Goal: Use online tool/utility: Utilize a website feature to perform a specific function

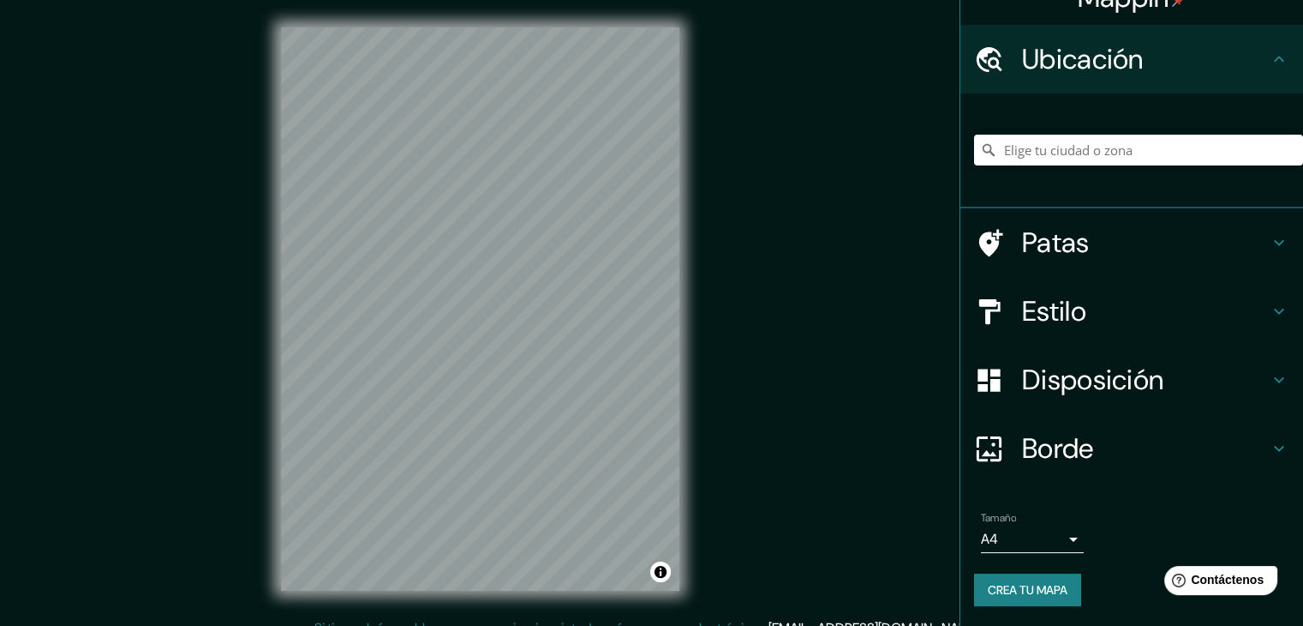
click at [767, 289] on div "Mappin Ubicación Patas Estilo Disposición Borde Elige un borde. Consejo : puede…" at bounding box center [651, 322] width 1303 height 645
click at [1158, 152] on input "Elige tu ciudad o zona" at bounding box center [1138, 150] width 329 height 31
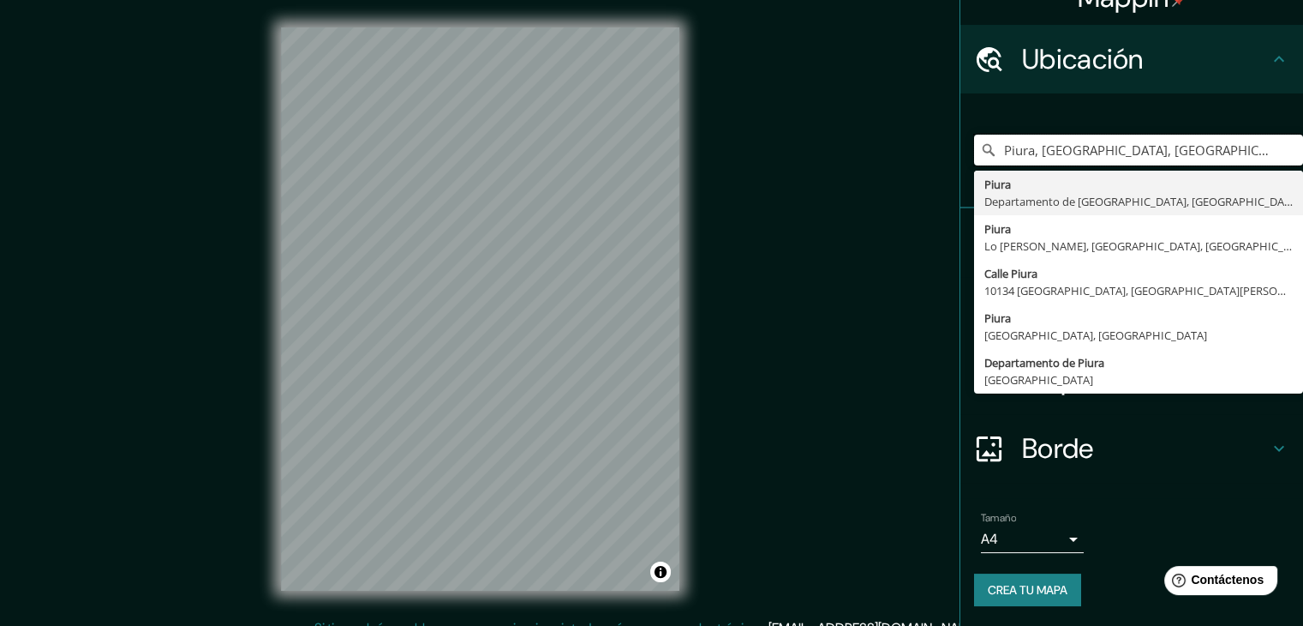
type input "Piura, [GEOGRAPHIC_DATA], [GEOGRAPHIC_DATA]"
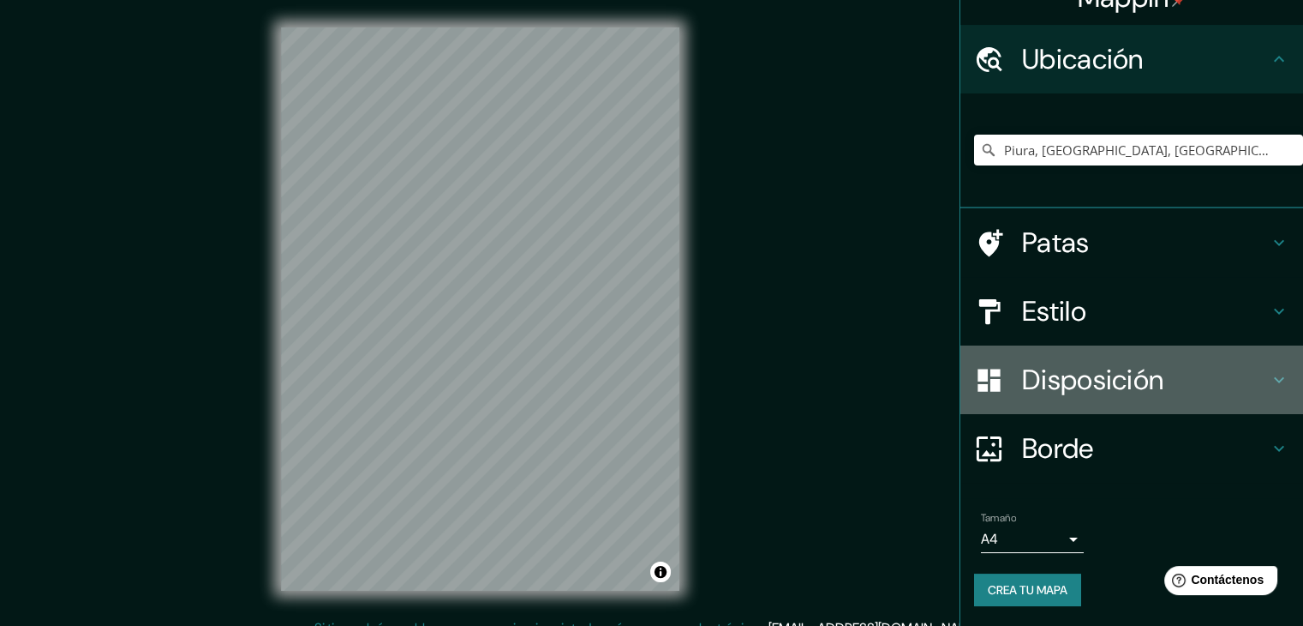
click at [1269, 374] on icon at bounding box center [1279, 379] width 21 height 21
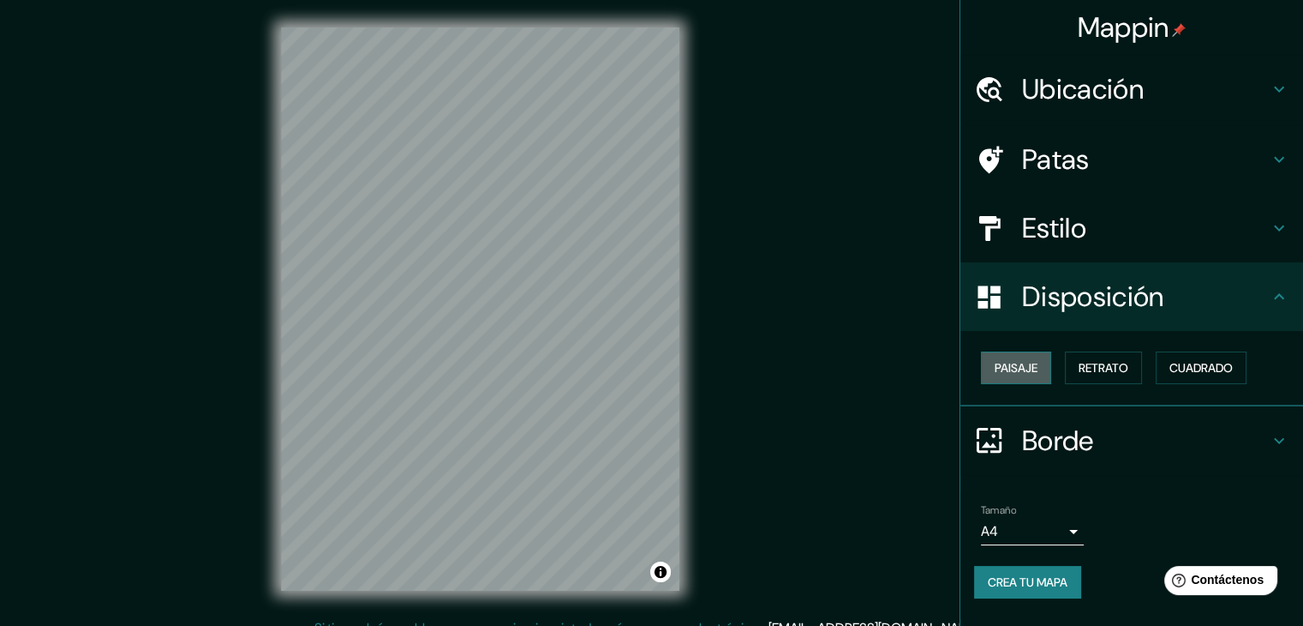
click at [1042, 370] on button "Paisaje" at bounding box center [1016, 367] width 70 height 33
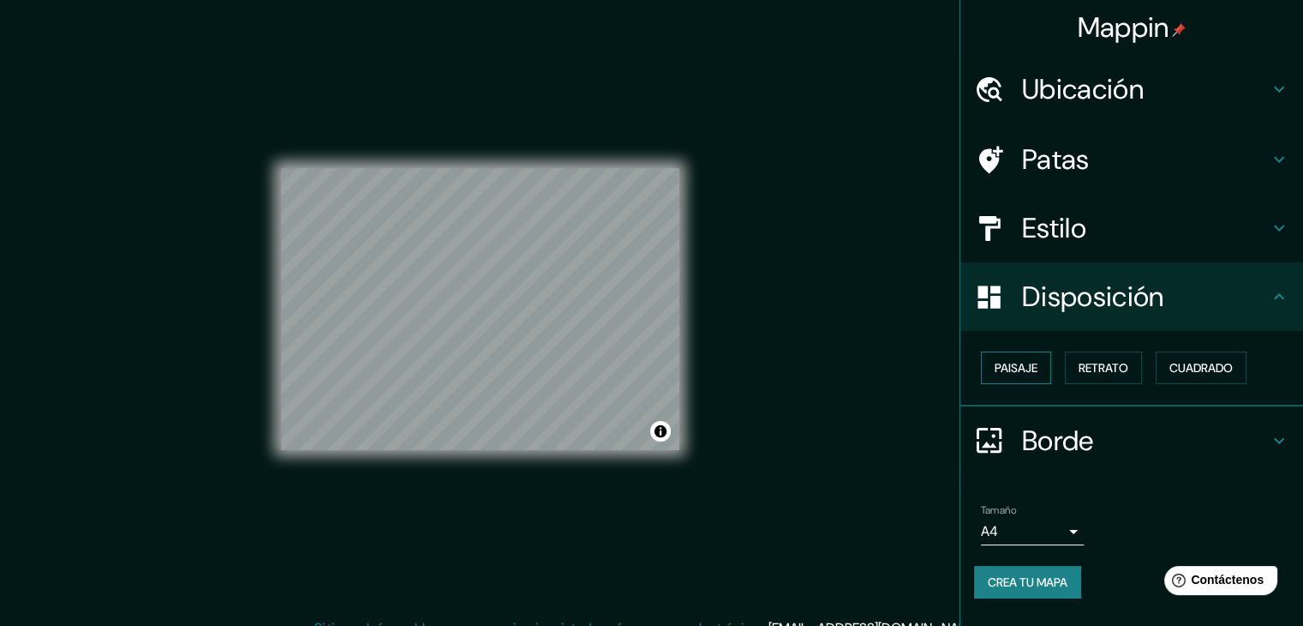
click at [1038, 370] on font "Paisaje" at bounding box center [1016, 367] width 43 height 15
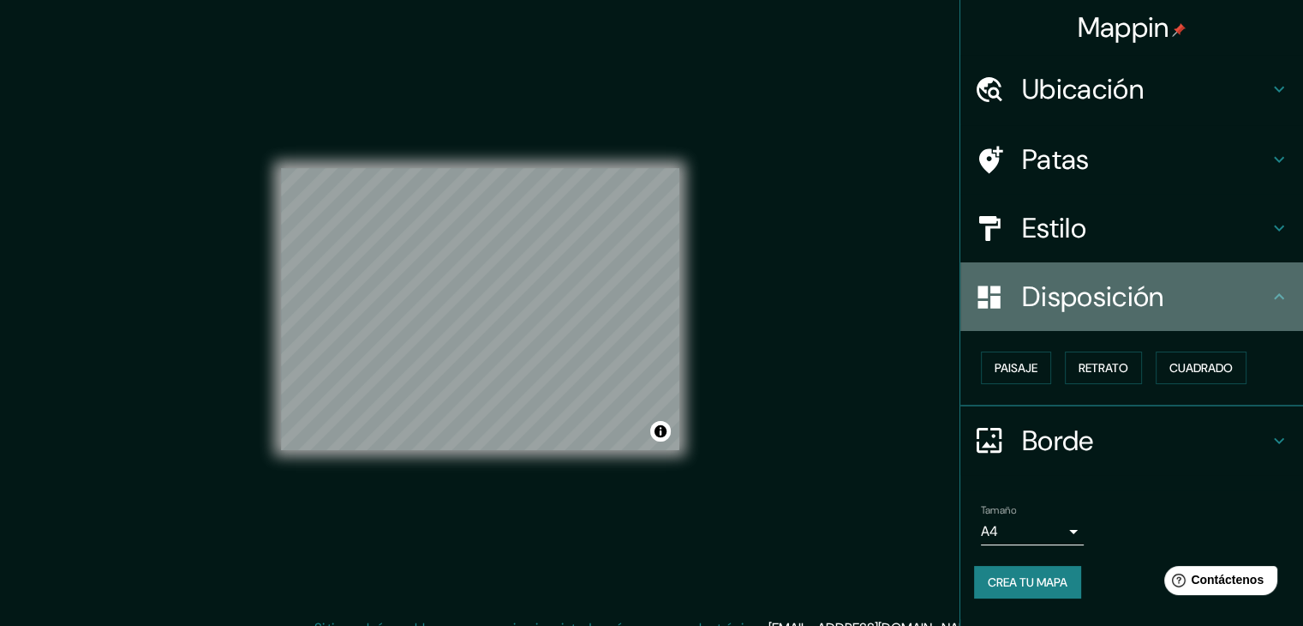
click at [1282, 290] on icon at bounding box center [1279, 296] width 21 height 21
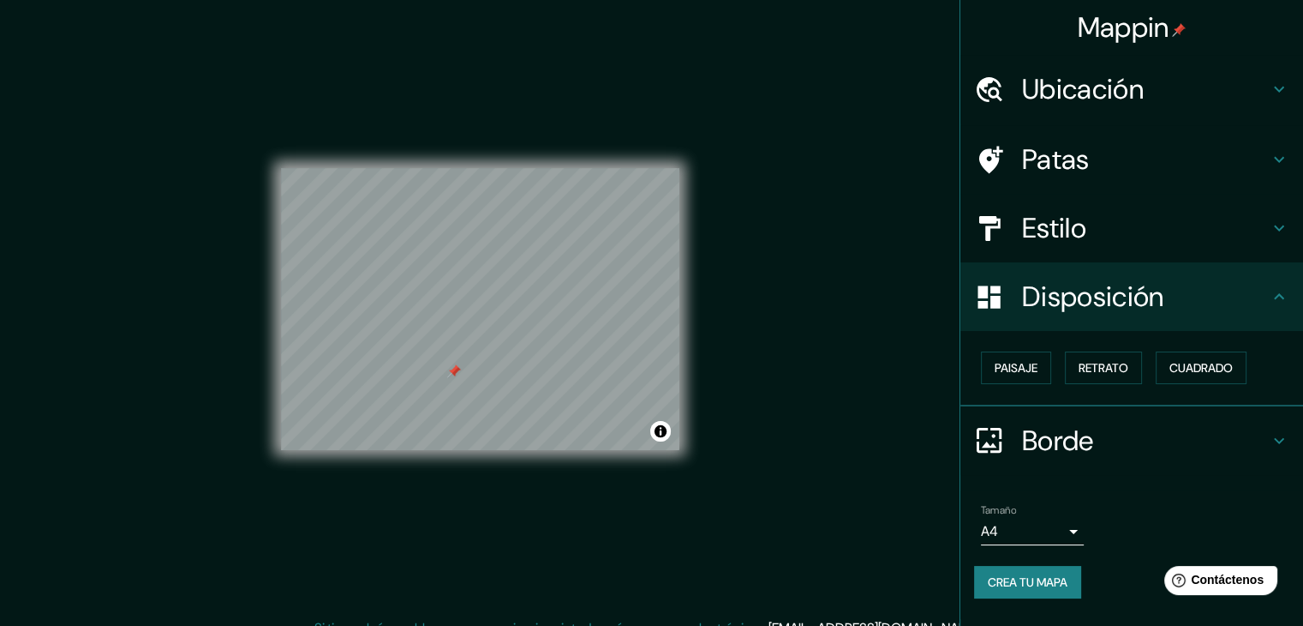
click at [457, 377] on div at bounding box center [454, 371] width 14 height 14
click at [1291, 294] on div "Disposición" at bounding box center [1132, 296] width 343 height 69
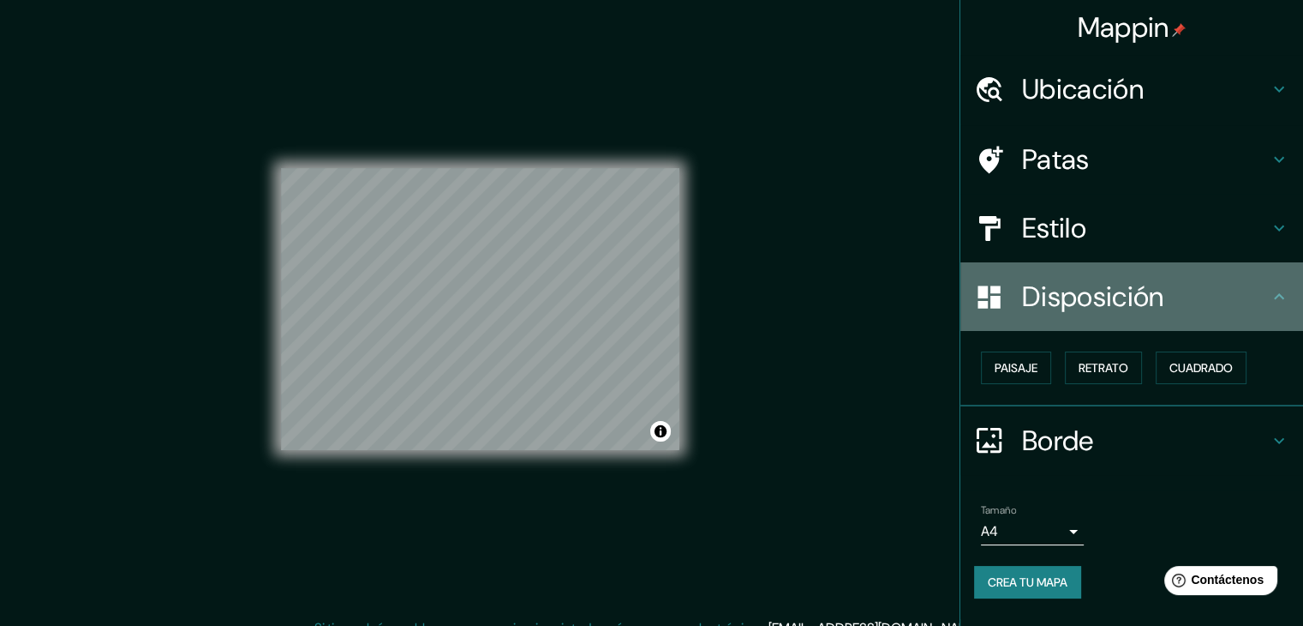
click at [1286, 295] on icon at bounding box center [1279, 296] width 21 height 21
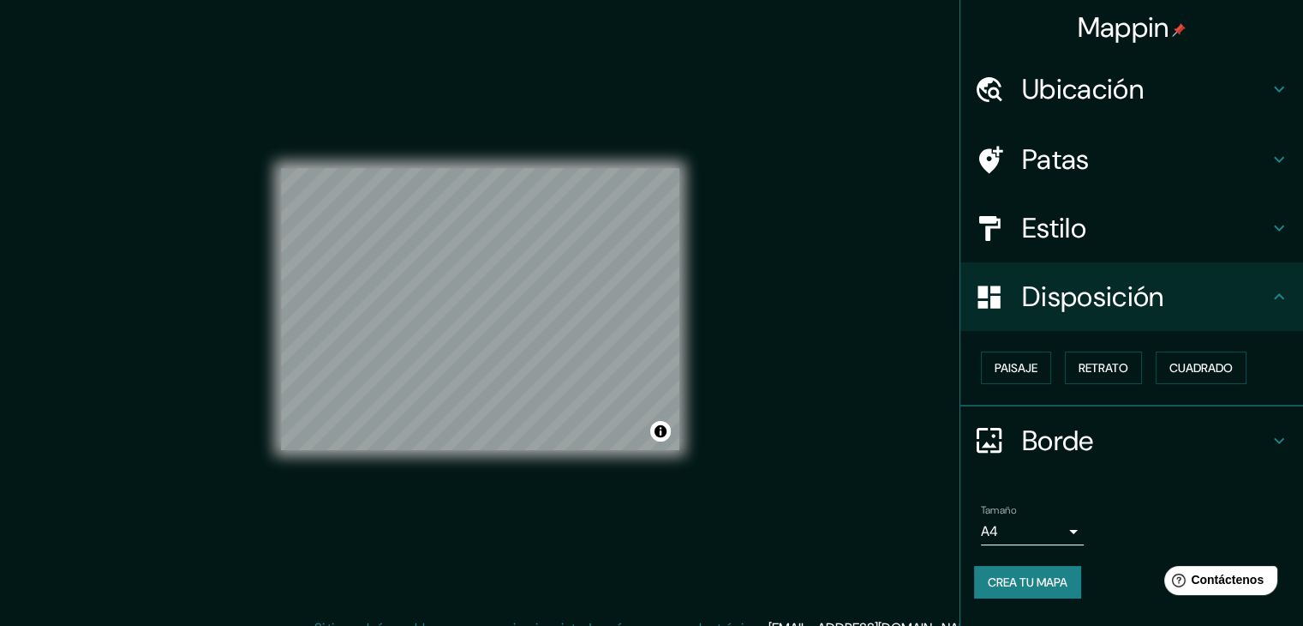
click at [1282, 299] on icon at bounding box center [1279, 296] width 21 height 21
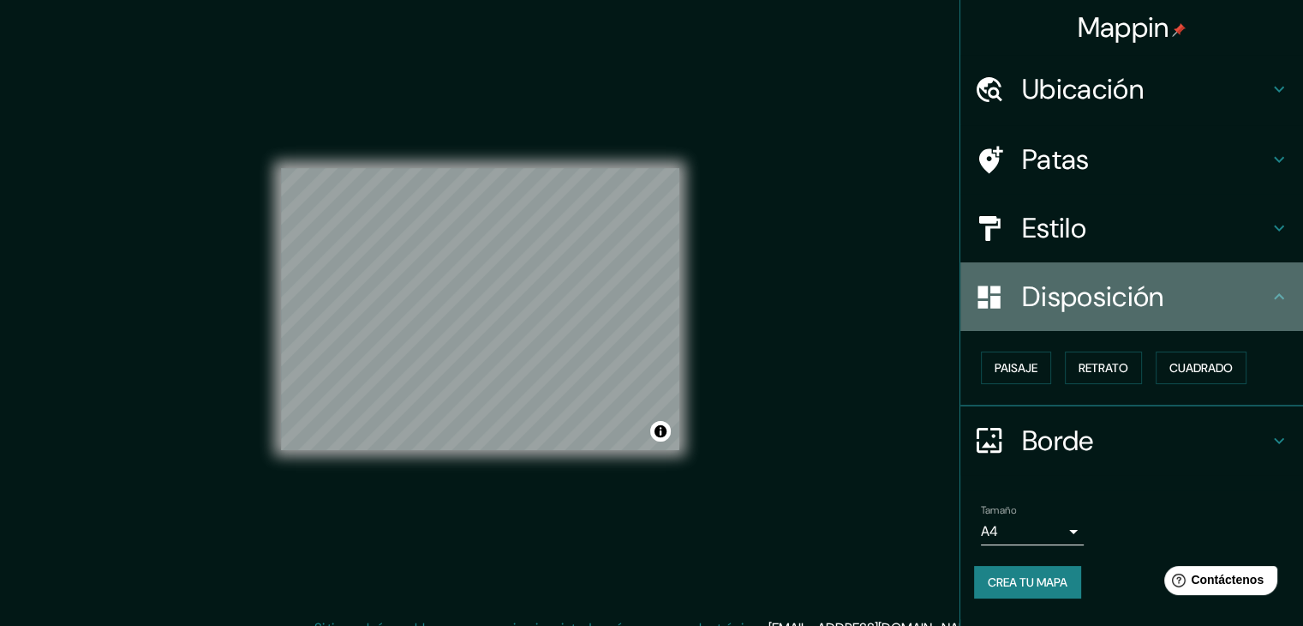
click at [1279, 305] on icon at bounding box center [1279, 296] width 21 height 21
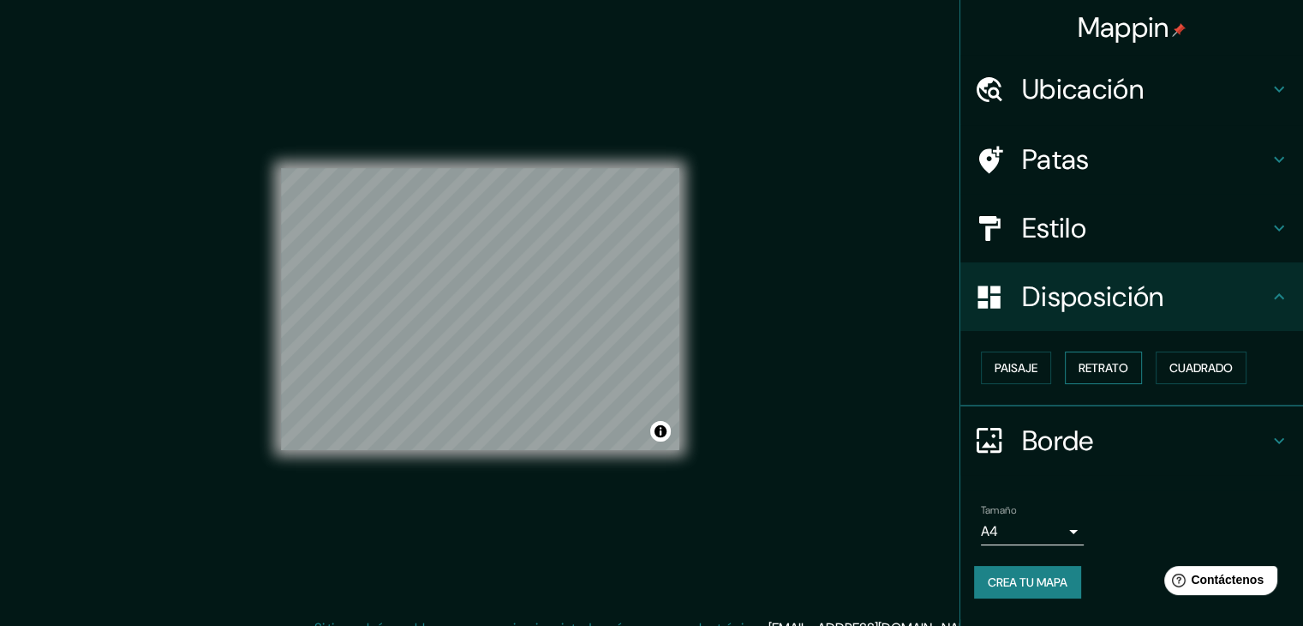
click at [1114, 371] on font "Retrato" at bounding box center [1104, 367] width 50 height 15
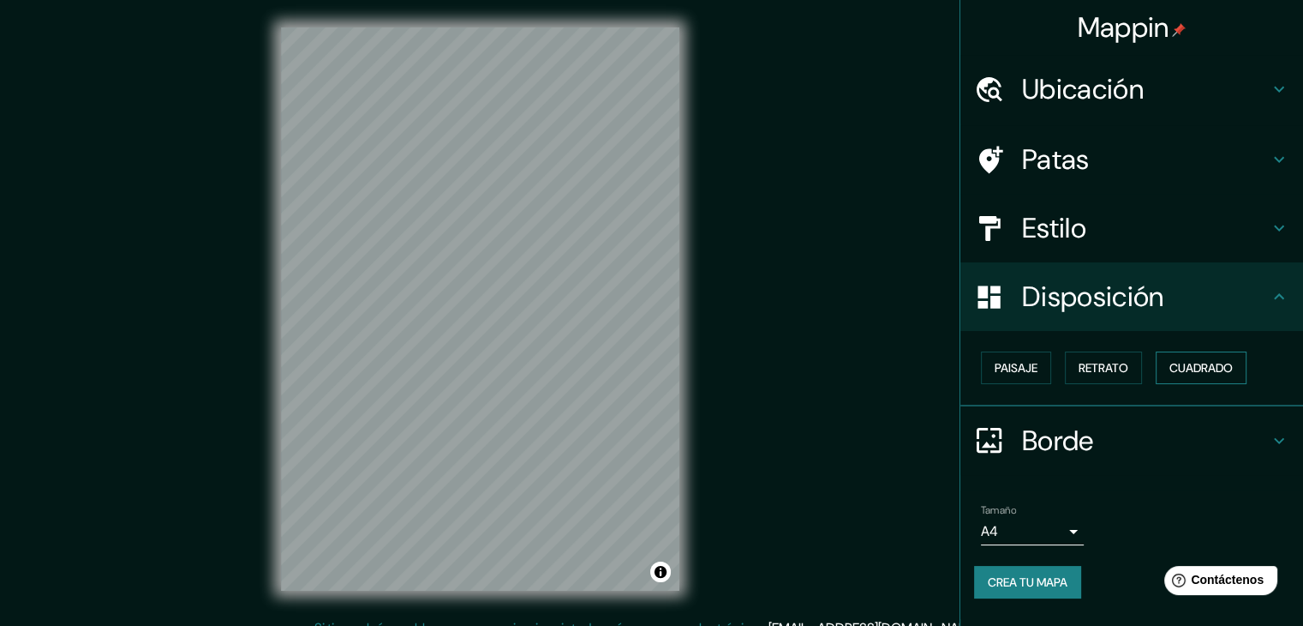
click at [1210, 374] on font "Cuadrado" at bounding box center [1201, 367] width 63 height 22
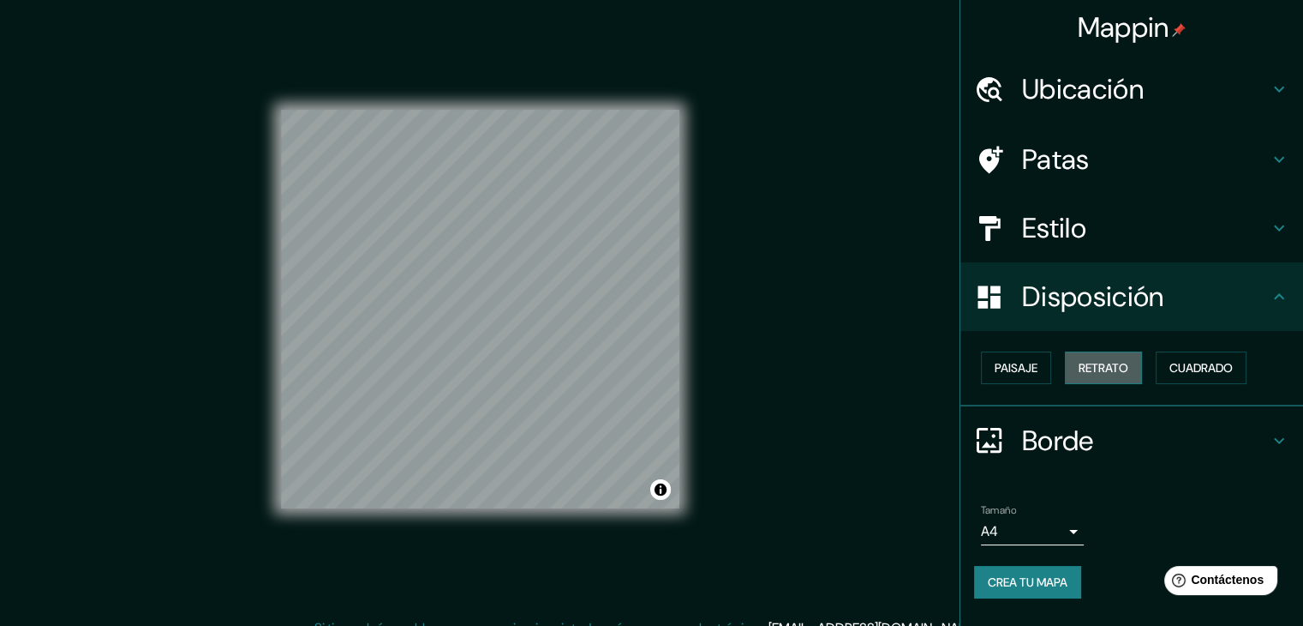
click at [1102, 374] on font "Retrato" at bounding box center [1104, 367] width 50 height 15
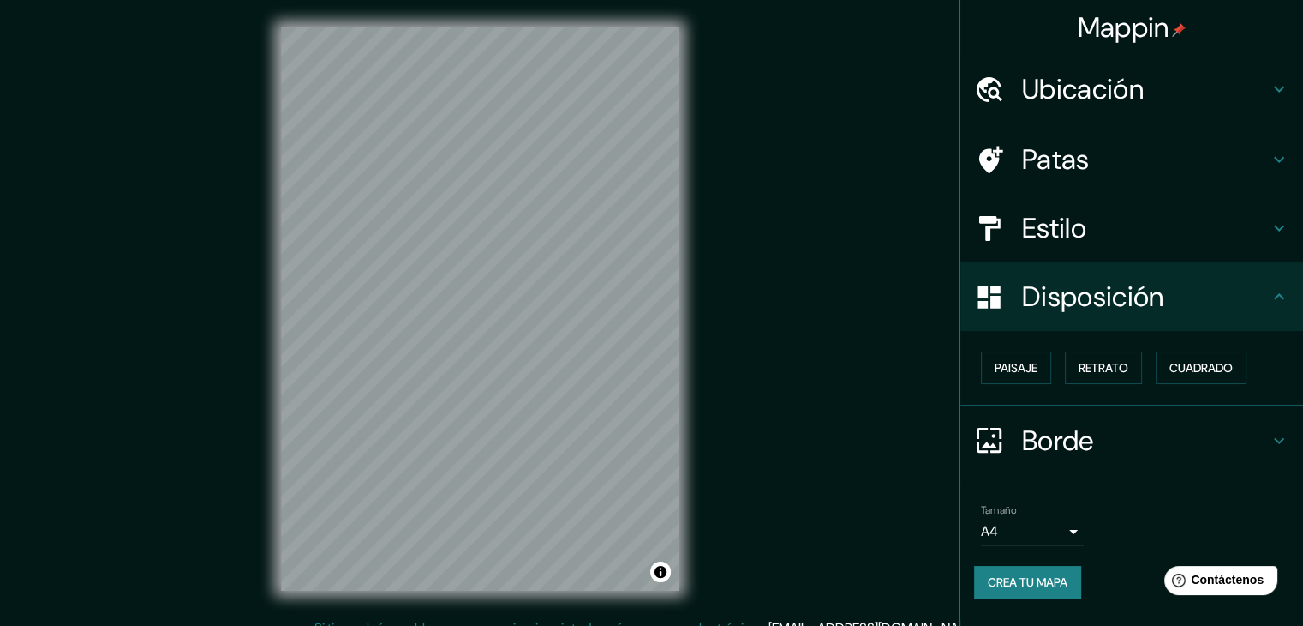
click at [1288, 434] on icon at bounding box center [1279, 440] width 21 height 21
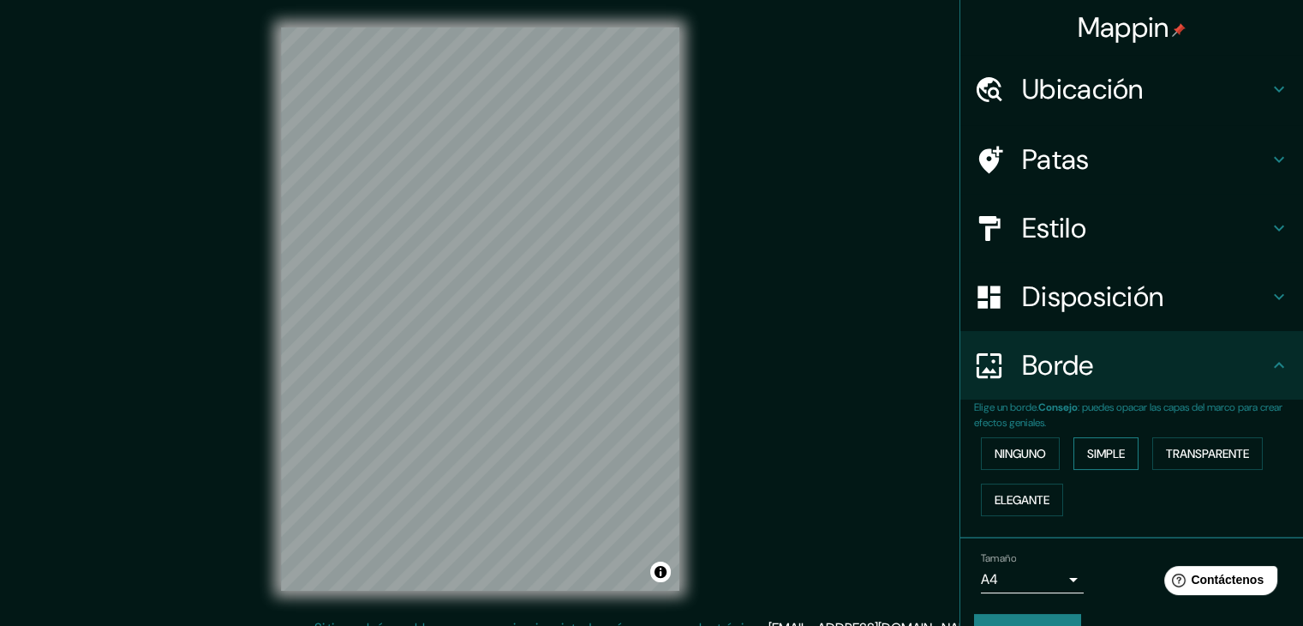
click at [1118, 462] on button "Simple" at bounding box center [1106, 453] width 65 height 33
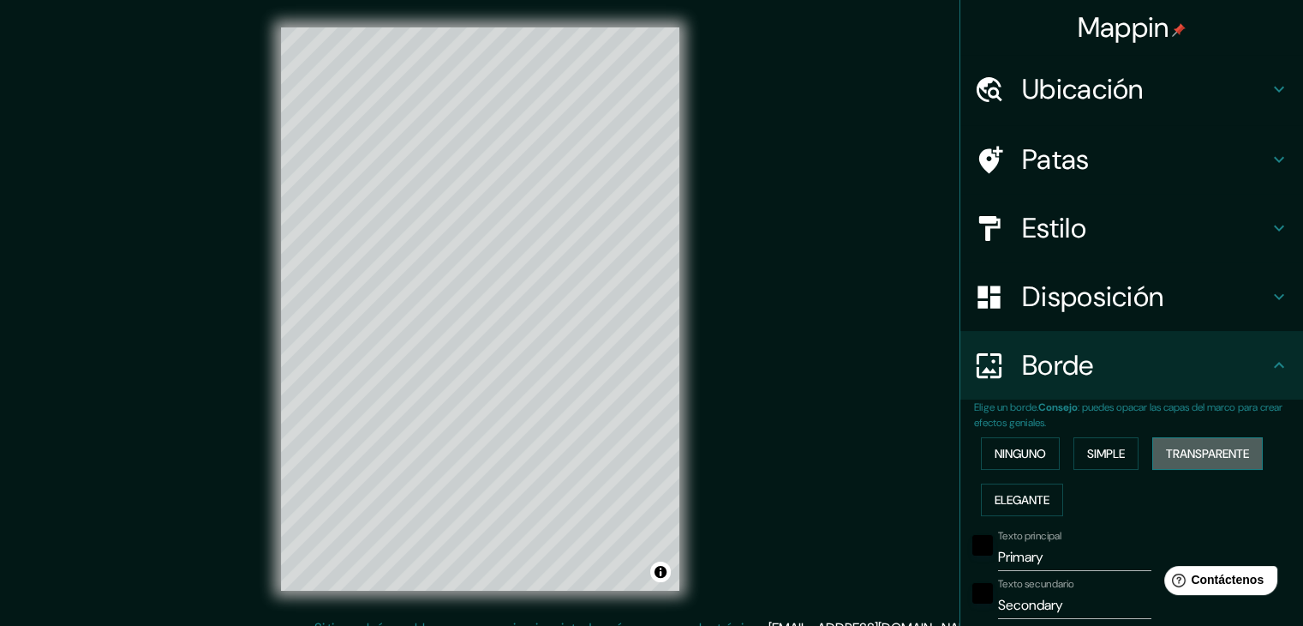
click at [1229, 458] on font "Transparente" at bounding box center [1207, 453] width 83 height 15
click at [1020, 452] on font "Ninguno" at bounding box center [1020, 453] width 51 height 15
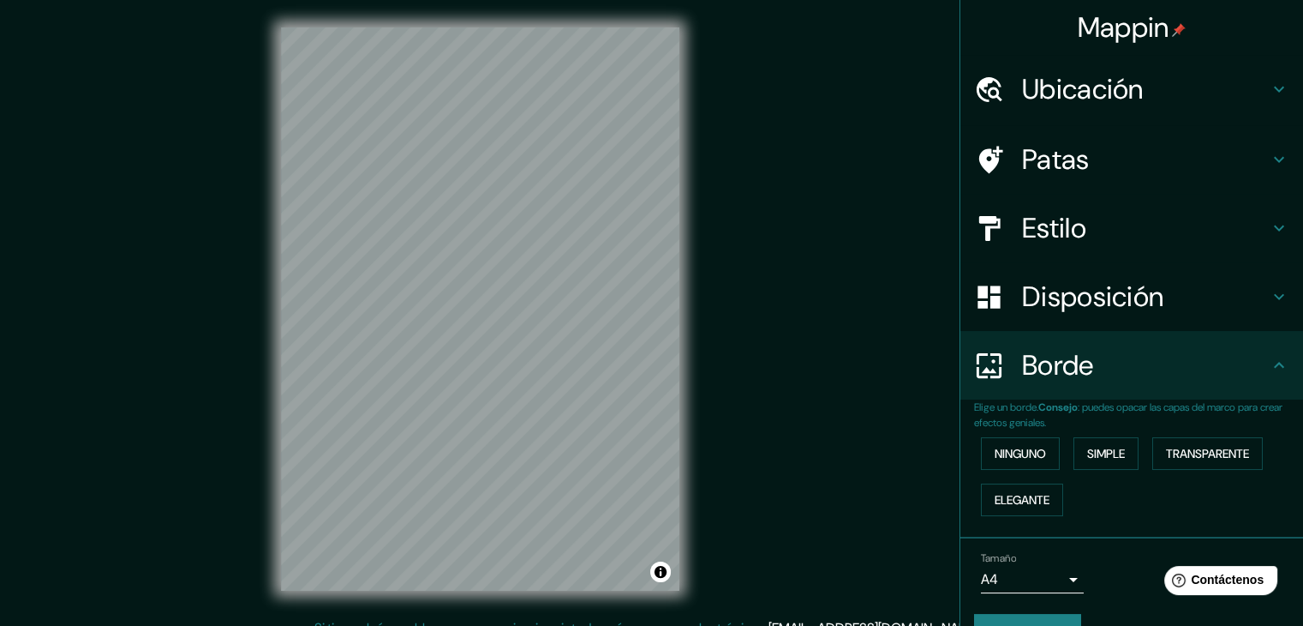
click at [1269, 89] on icon at bounding box center [1279, 89] width 21 height 21
